Goal: Information Seeking & Learning: Check status

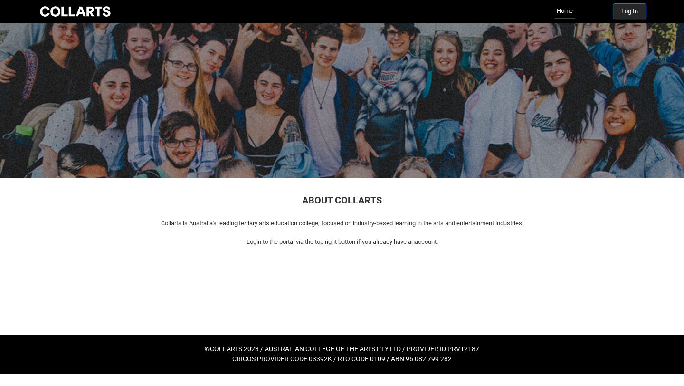
click at [637, 10] on button "Log In" at bounding box center [630, 11] width 33 height 15
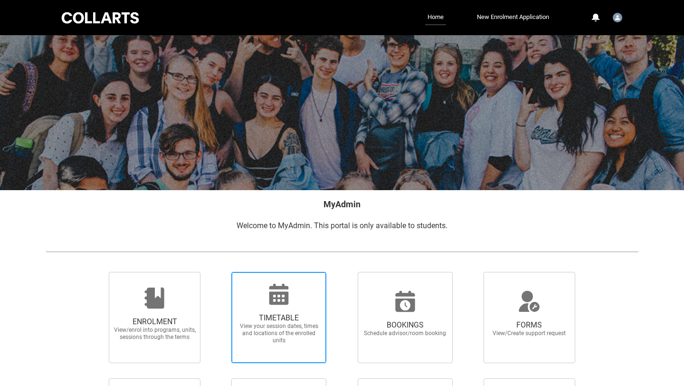
click at [273, 337] on span "View your session dates, times and locations of the enrolled units" at bounding box center [279, 333] width 84 height 21
click at [220, 272] on input "TIMETABLE View your session dates, times and locations of the enrolled units" at bounding box center [219, 271] width 0 height 0
radio input "true"
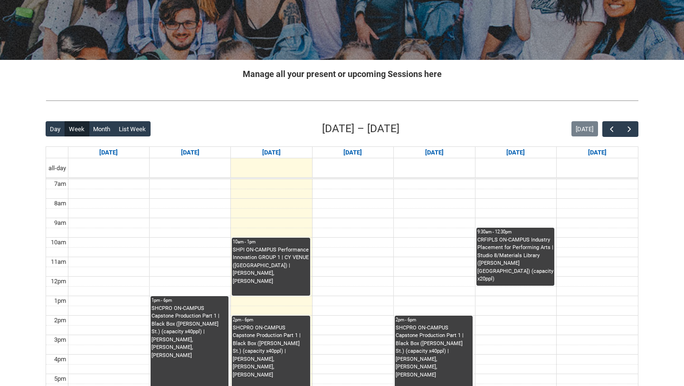
scroll to position [173, 0]
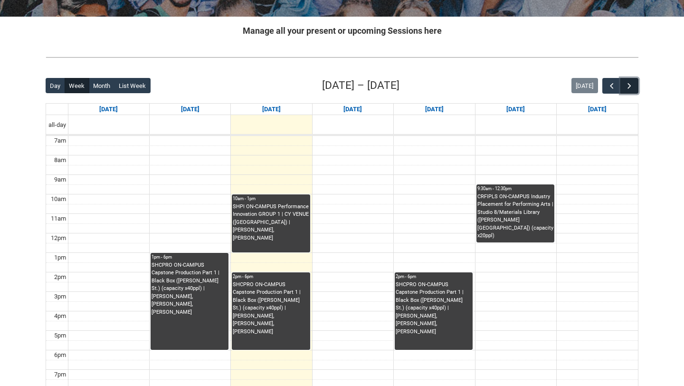
click at [633, 85] on span "button" at bounding box center [630, 86] width 10 height 10
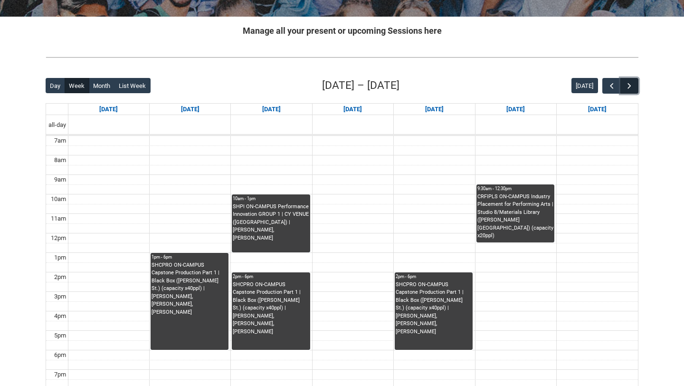
click at [633, 85] on span "button" at bounding box center [630, 86] width 10 height 10
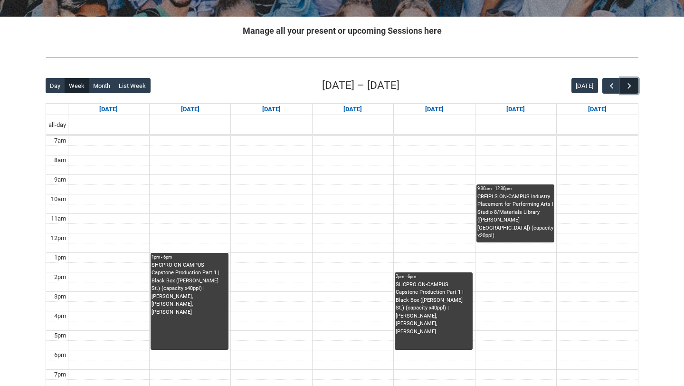
click at [633, 85] on span "button" at bounding box center [630, 86] width 10 height 10
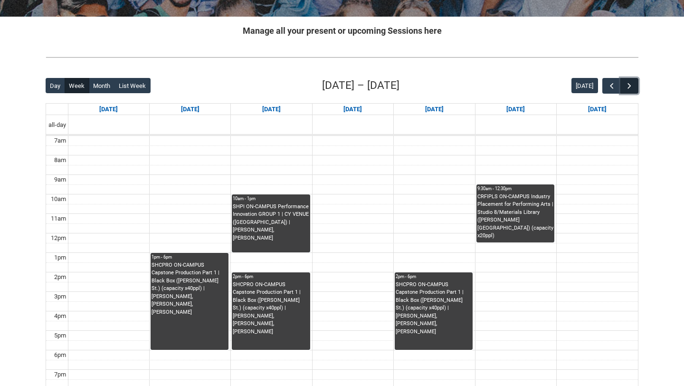
click at [633, 85] on span "button" at bounding box center [630, 86] width 10 height 10
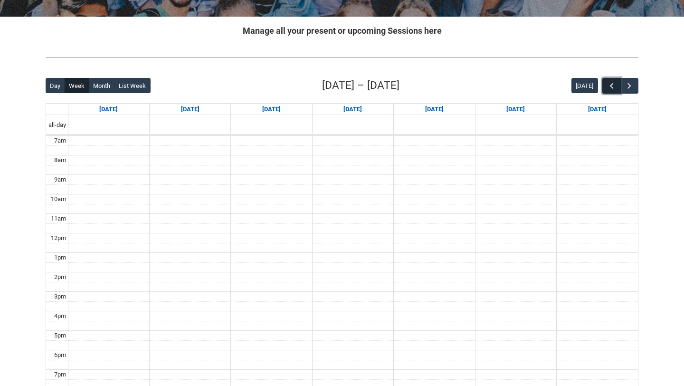
click at [610, 86] on span "button" at bounding box center [612, 86] width 10 height 10
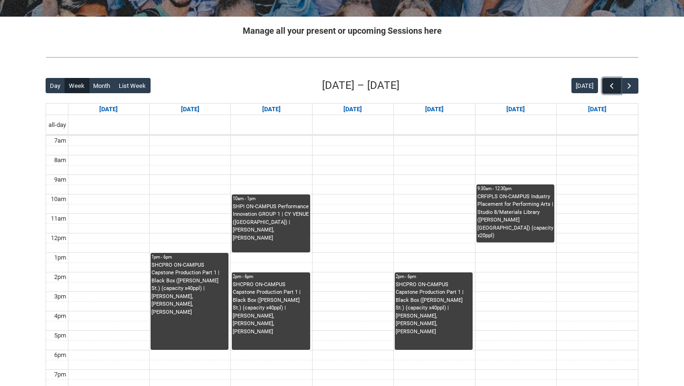
click at [618, 85] on button "button" at bounding box center [612, 86] width 18 height 16
click at [628, 86] on span "button" at bounding box center [630, 86] width 10 height 10
